Goal: Browse casually: Explore the website without a specific task or goal

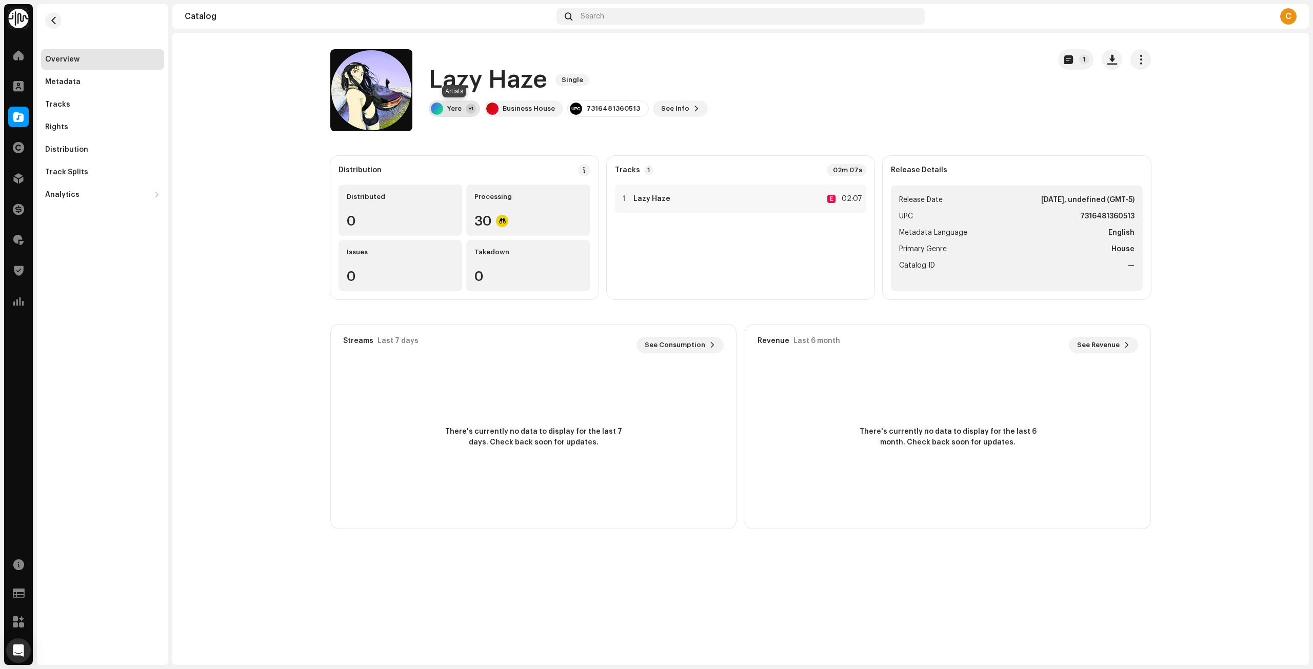
click at [466, 107] on div "+1" at bounding box center [471, 109] width 10 height 10
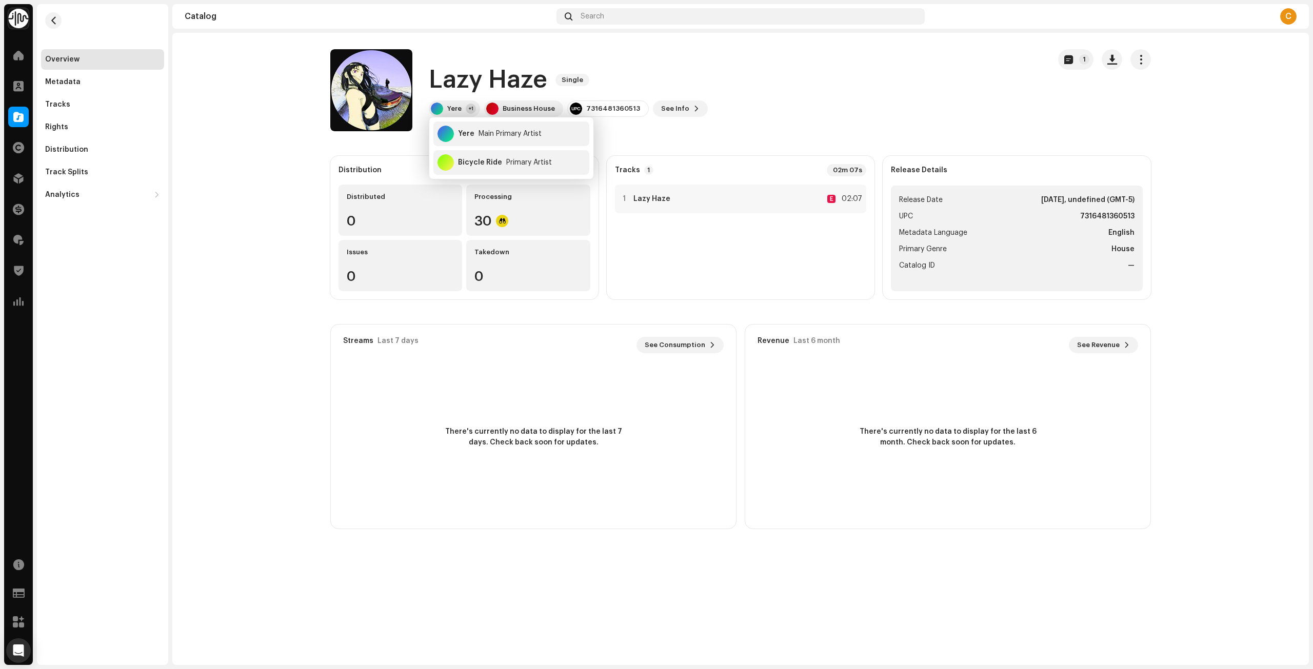
click at [926, 115] on div "Lazy Haze Single Yere +1 Business House 7316481360513 See Info 1" at bounding box center [685, 90] width 711 height 82
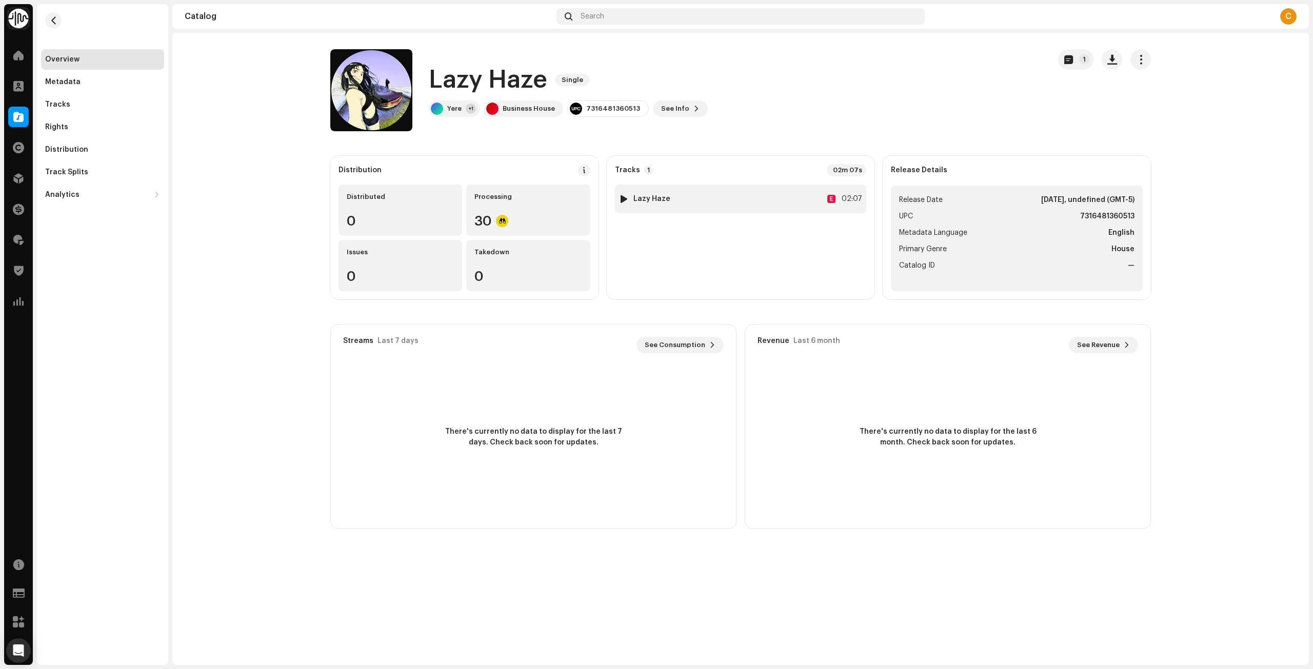
click at [624, 198] on div at bounding box center [624, 199] width 8 height 8
click at [873, 82] on div "Lazy Haze Single Yere +1 Business House 7316481360513 See Info 1" at bounding box center [685, 90] width 711 height 82
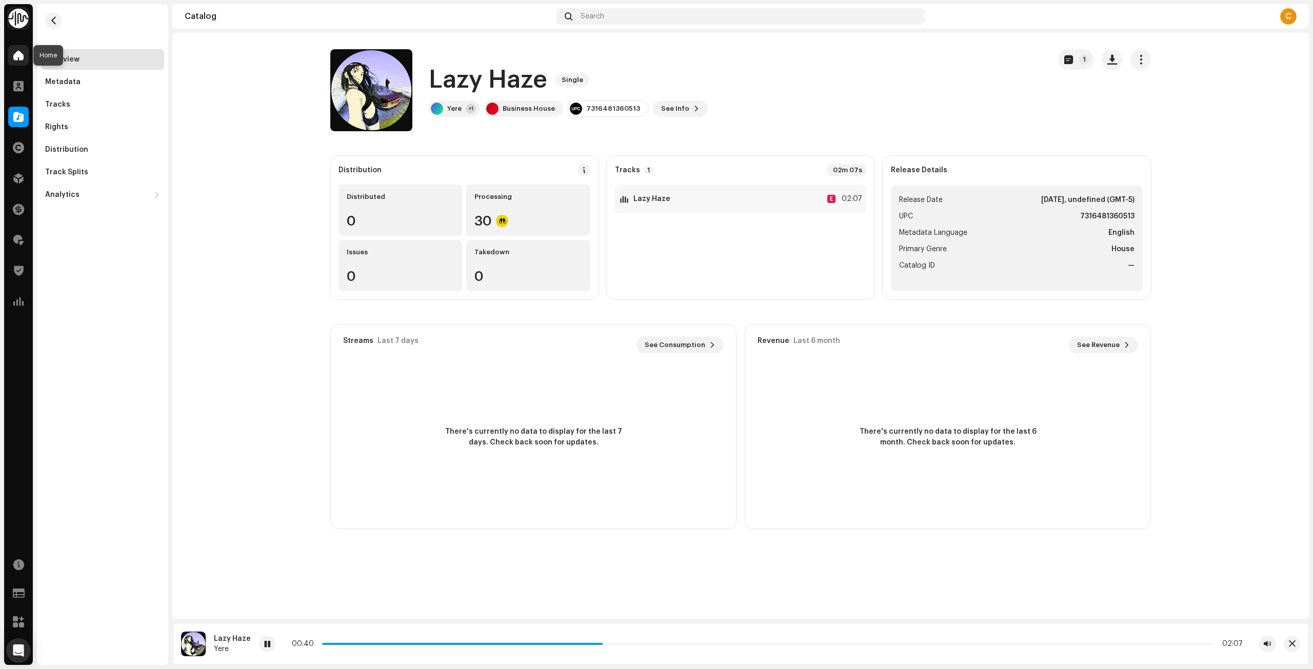
click at [11, 58] on div at bounding box center [18, 55] width 21 height 21
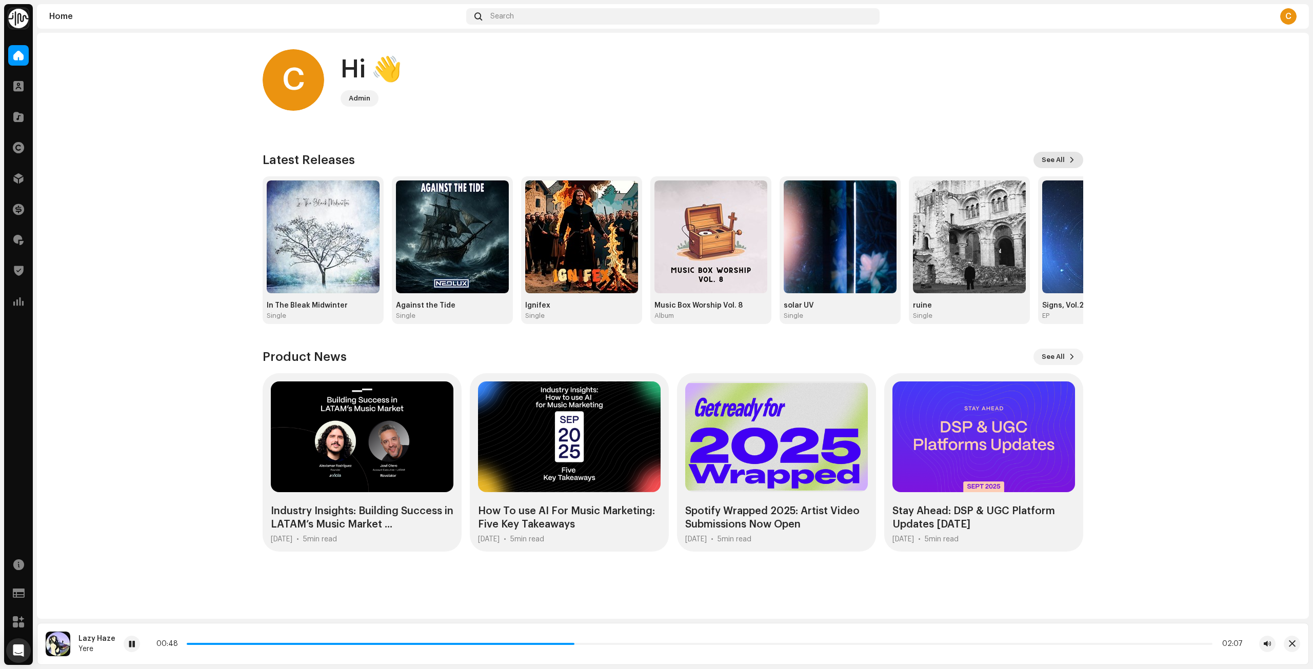
click at [1064, 157] on span "See All" at bounding box center [1053, 160] width 23 height 21
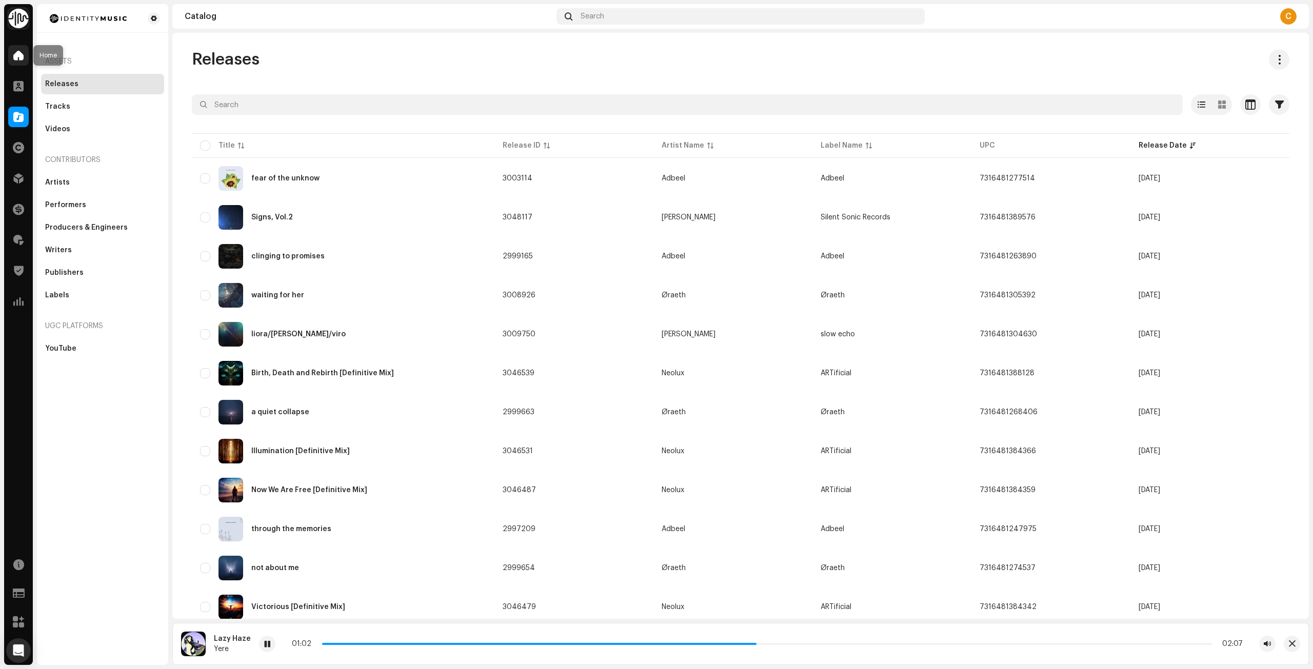
click at [17, 53] on span at bounding box center [18, 55] width 10 height 8
